Goal: Navigation & Orientation: Understand site structure

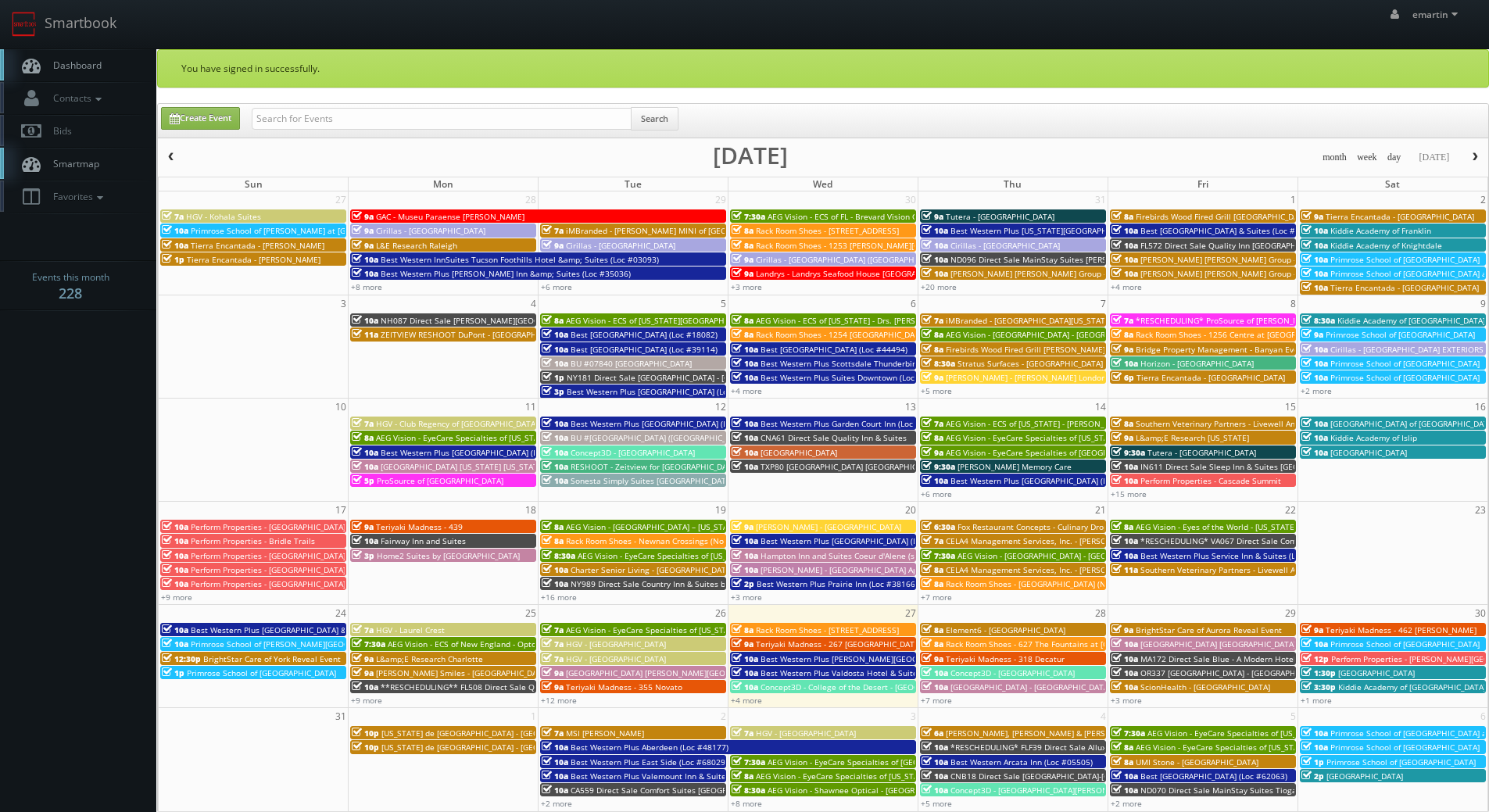
click at [112, 77] on link "Dashboard" at bounding box center [78, 65] width 156 height 32
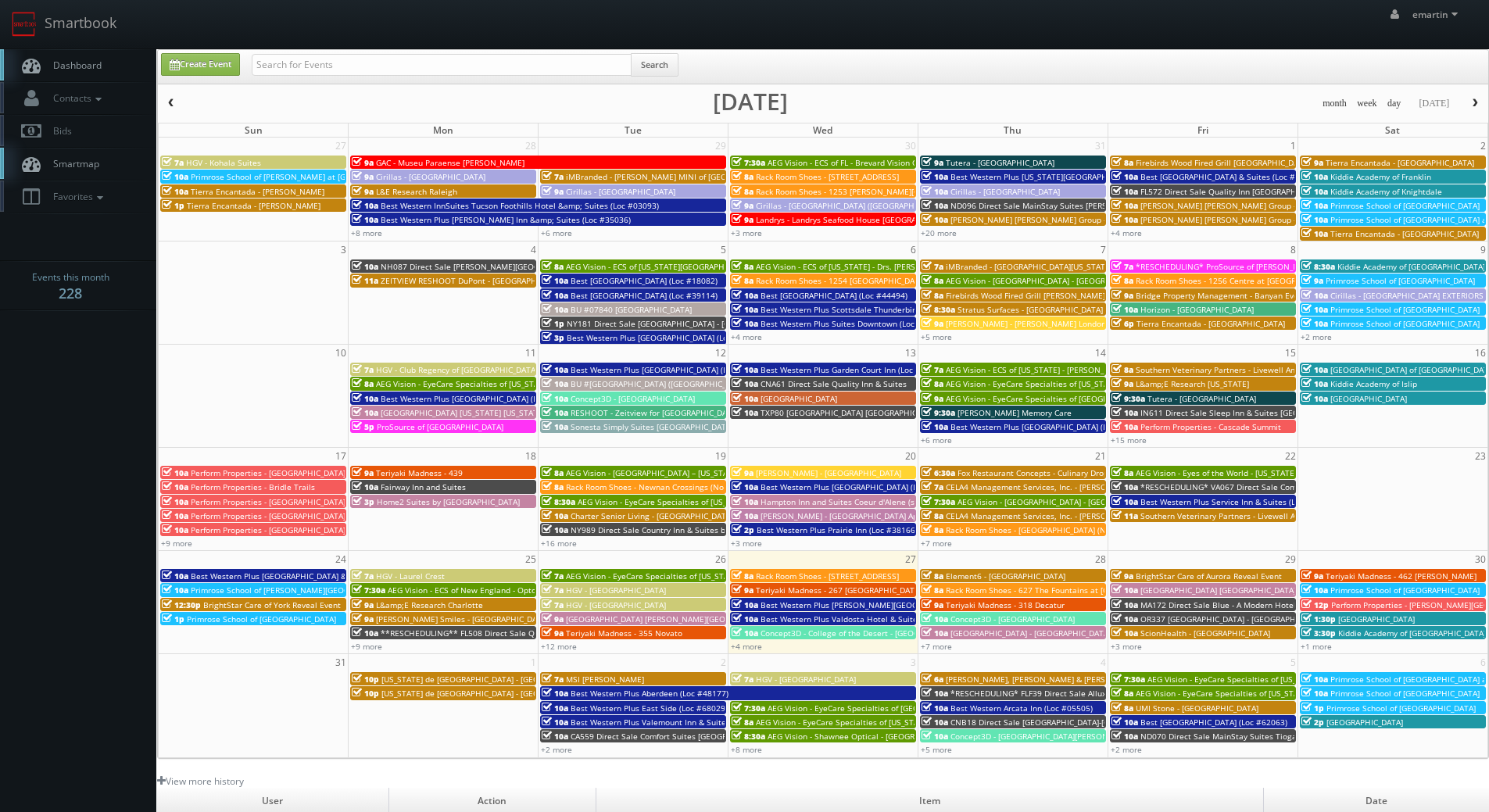
click at [112, 60] on link "Dashboard" at bounding box center [78, 65] width 156 height 32
click at [113, 46] on link "Smartbook" at bounding box center [64, 24] width 128 height 49
click at [754, 643] on link "+4 more" at bounding box center [747, 646] width 31 height 11
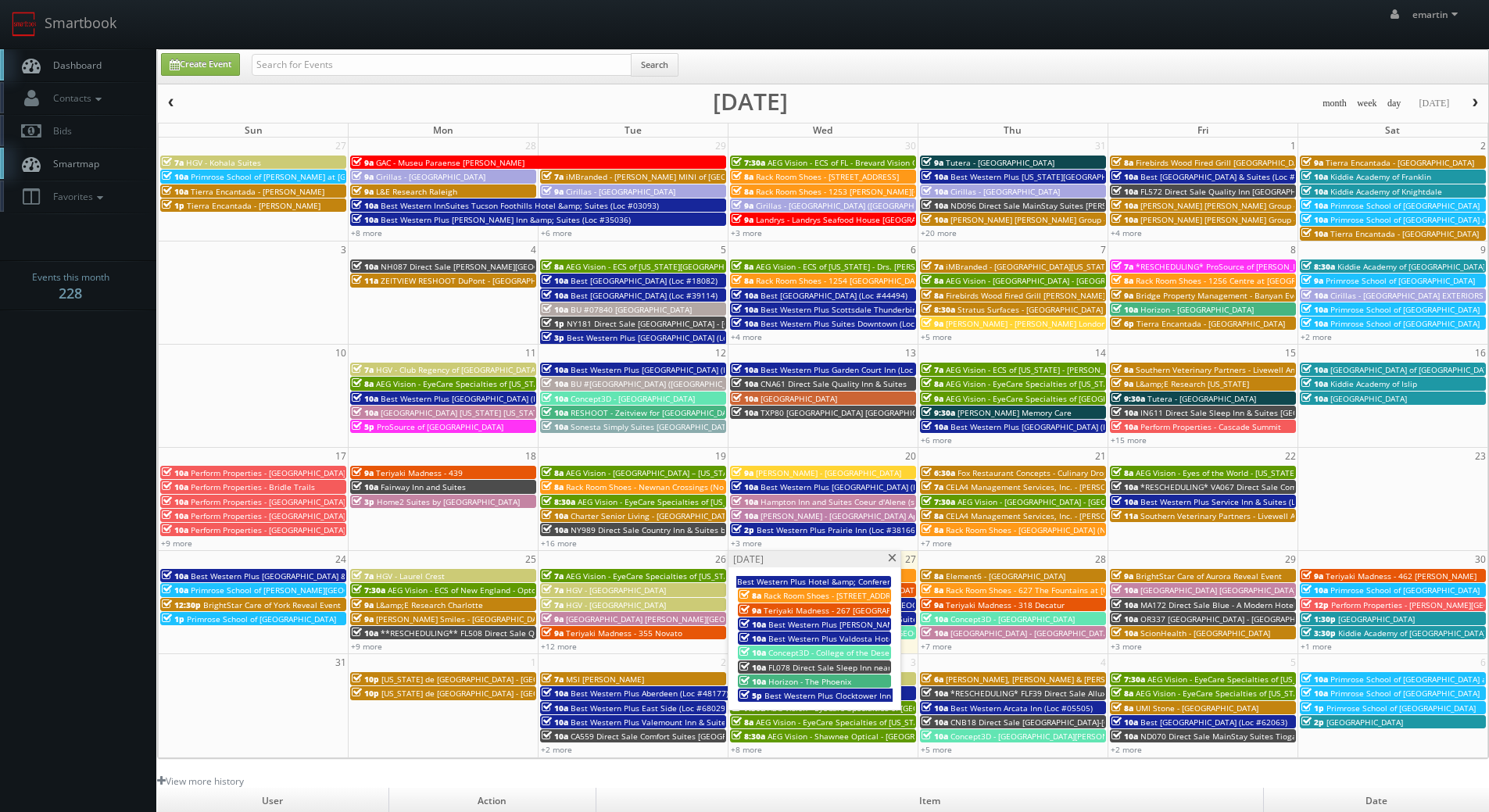
click at [892, 561] on span at bounding box center [892, 558] width 10 height 9
